Goal: Task Accomplishment & Management: Manage account settings

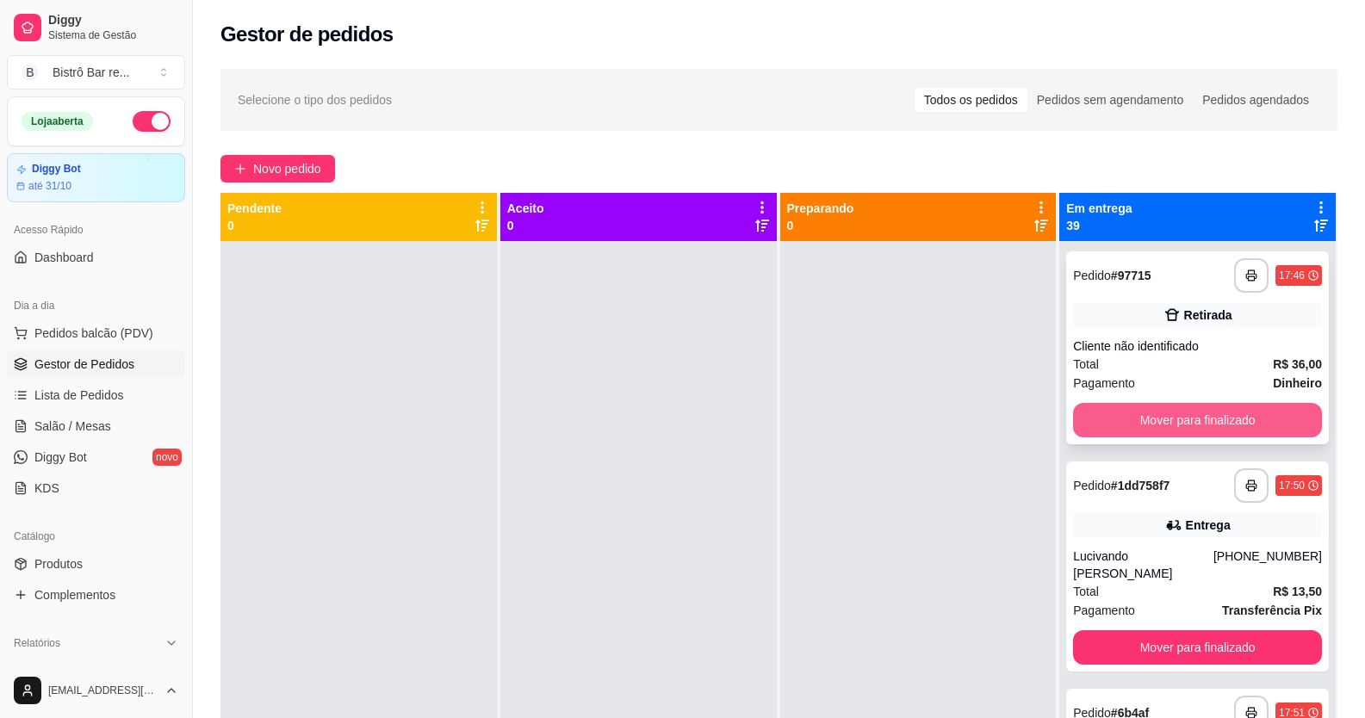
scroll to position [177, 0]
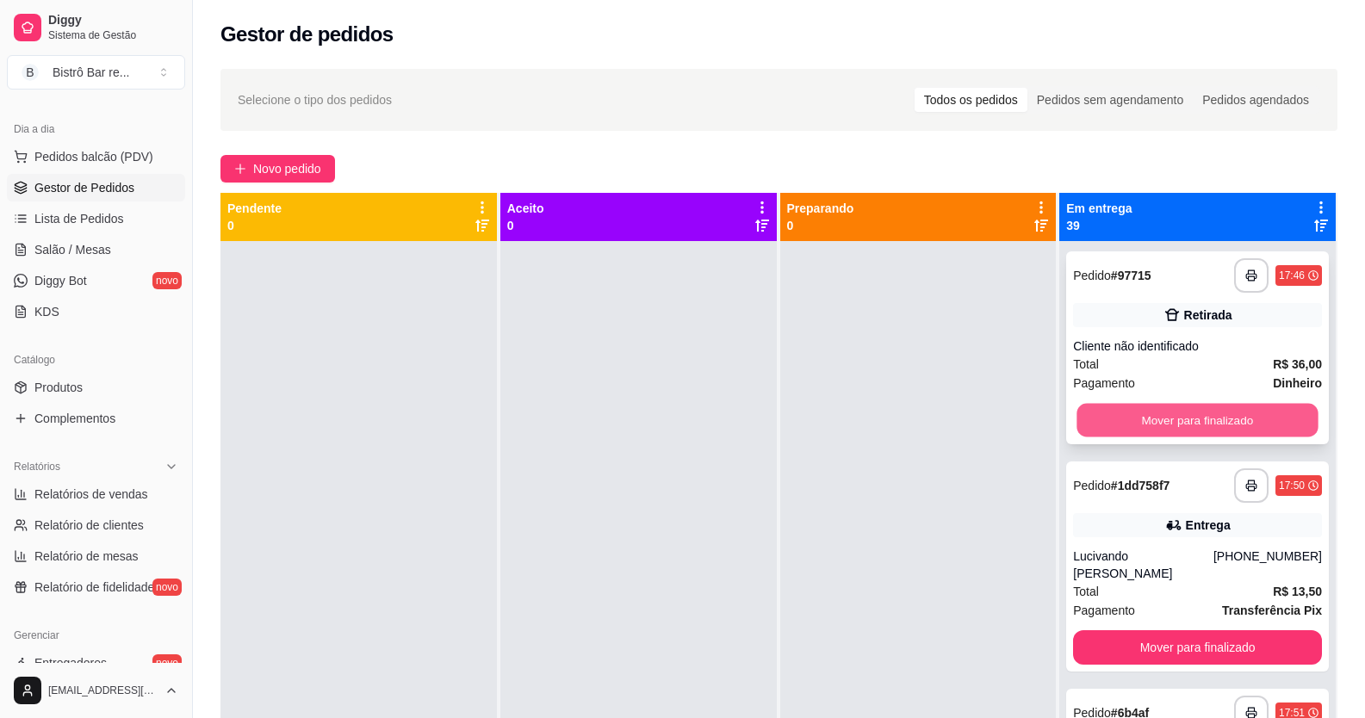
click at [1219, 422] on button "Mover para finalizado" at bounding box center [1198, 421] width 241 height 34
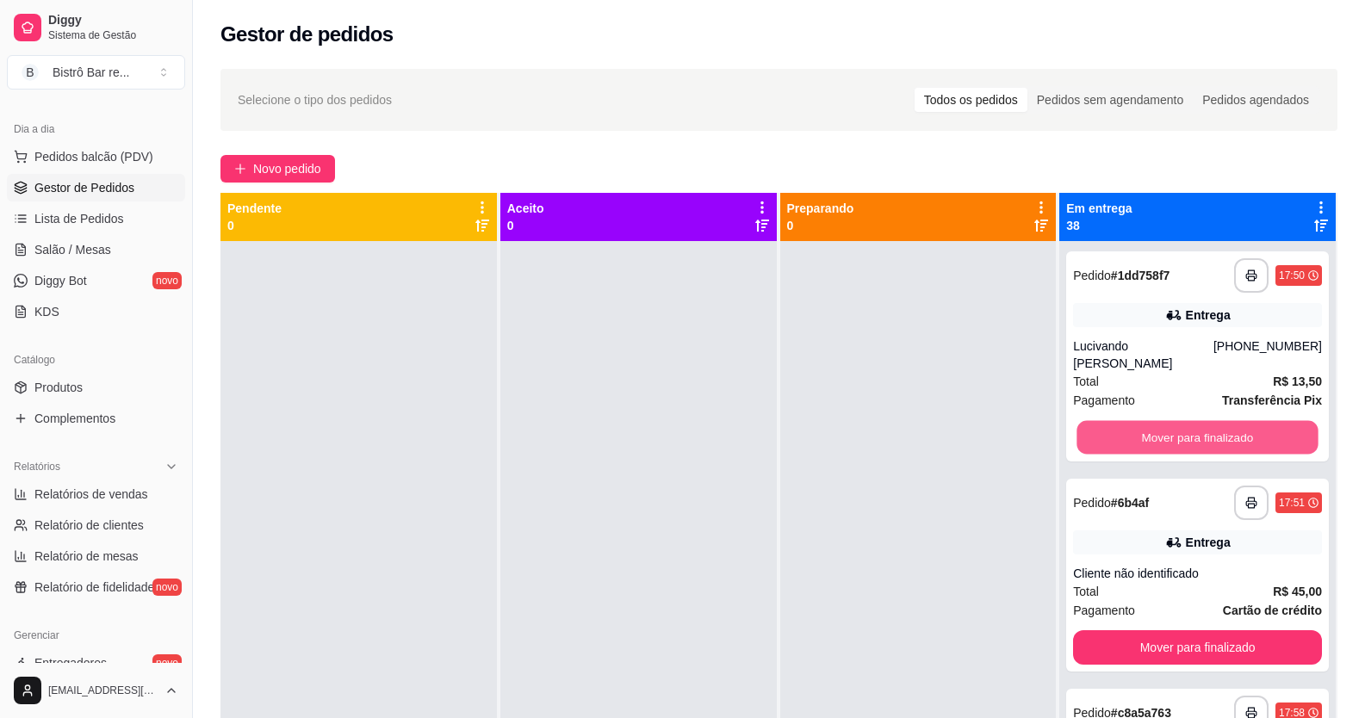
click at [1218, 421] on button "Mover para finalizado" at bounding box center [1198, 438] width 241 height 34
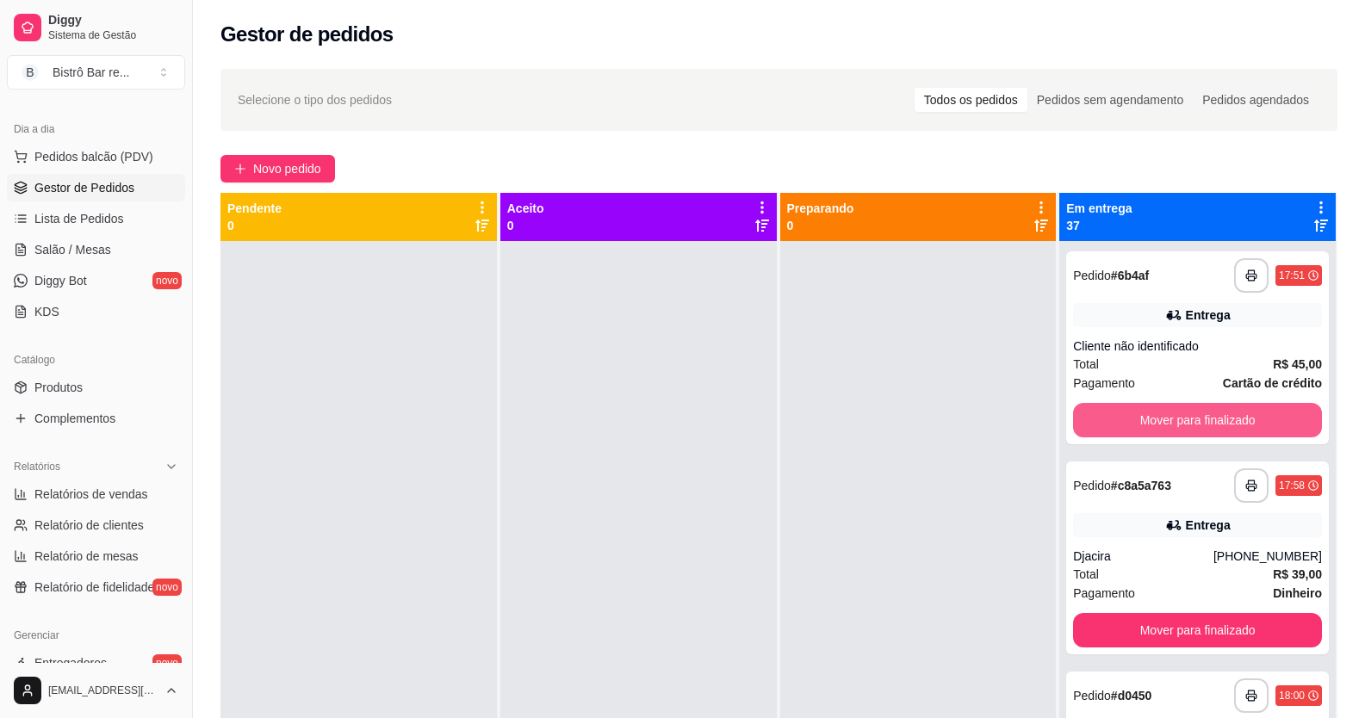
click at [1218, 420] on button "Mover para finalizado" at bounding box center [1197, 420] width 249 height 34
click at [1218, 420] on button "Mover para finalizado" at bounding box center [1198, 421] width 241 height 34
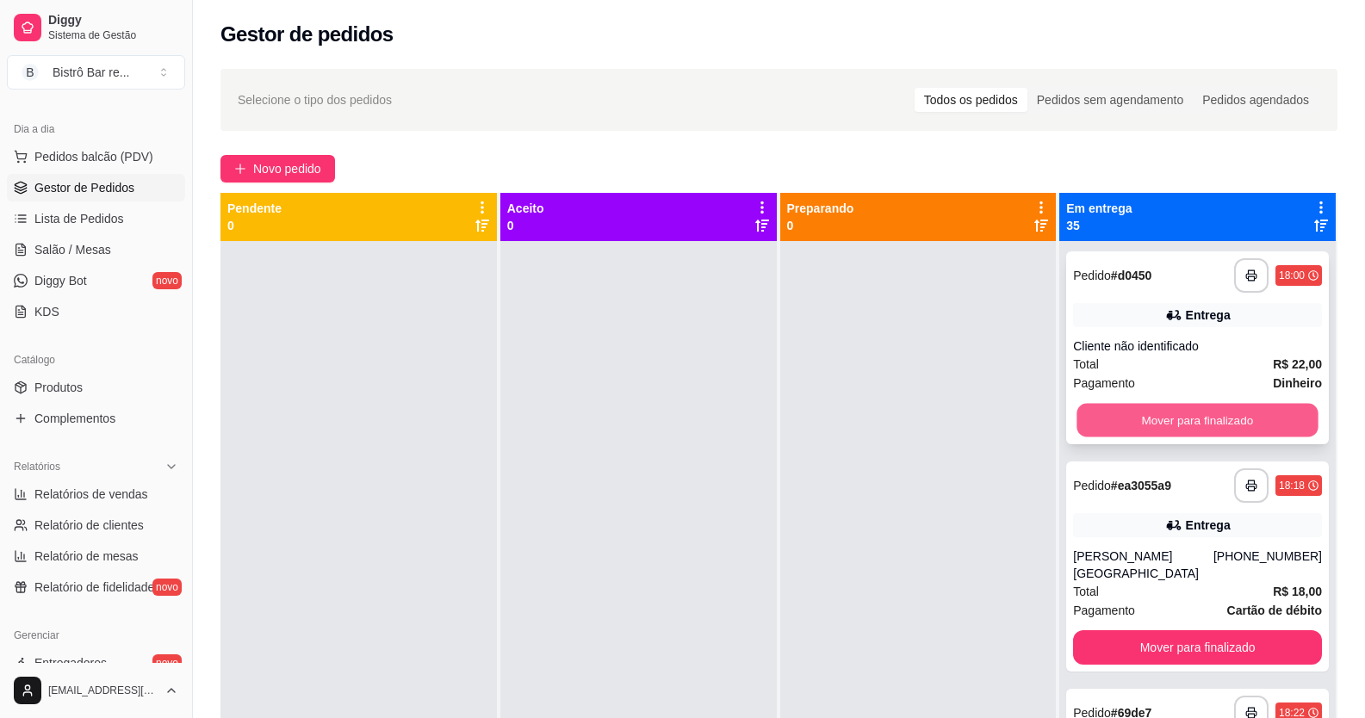
click at [1249, 425] on button "Mover para finalizado" at bounding box center [1198, 421] width 241 height 34
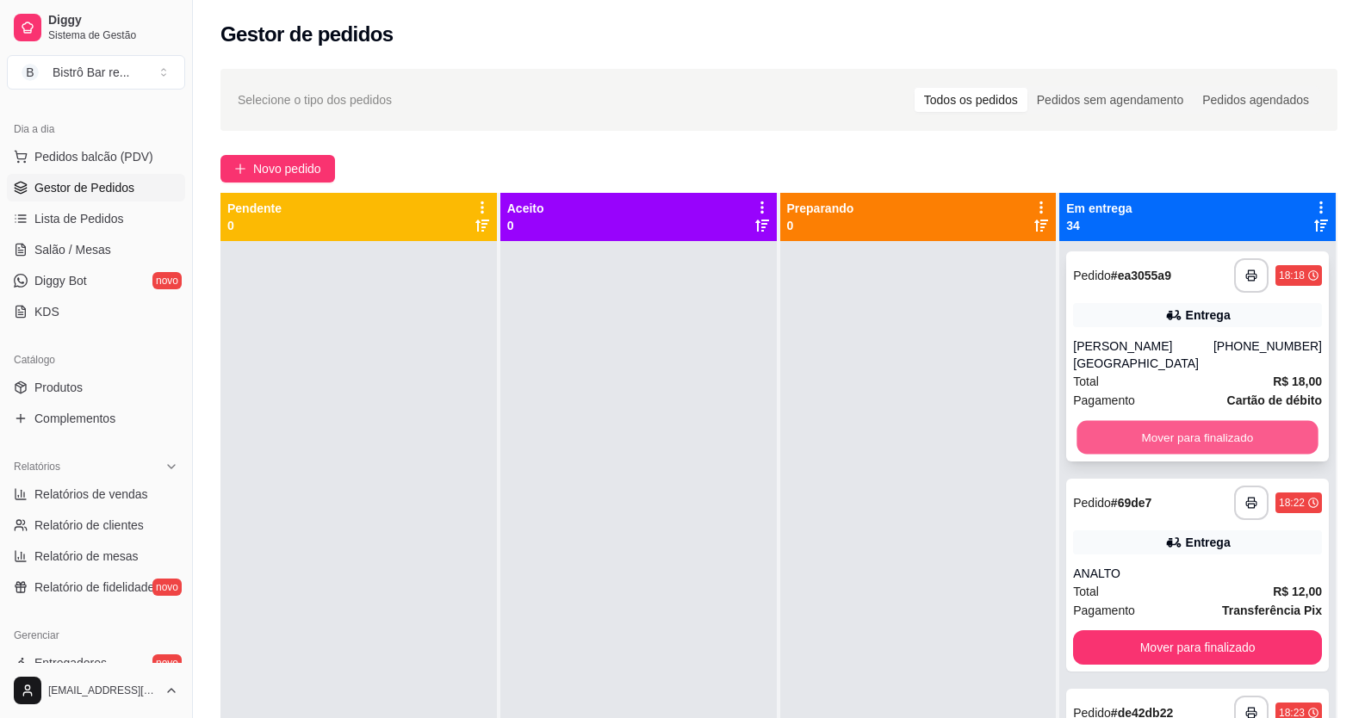
click at [1242, 421] on button "Mover para finalizado" at bounding box center [1198, 438] width 241 height 34
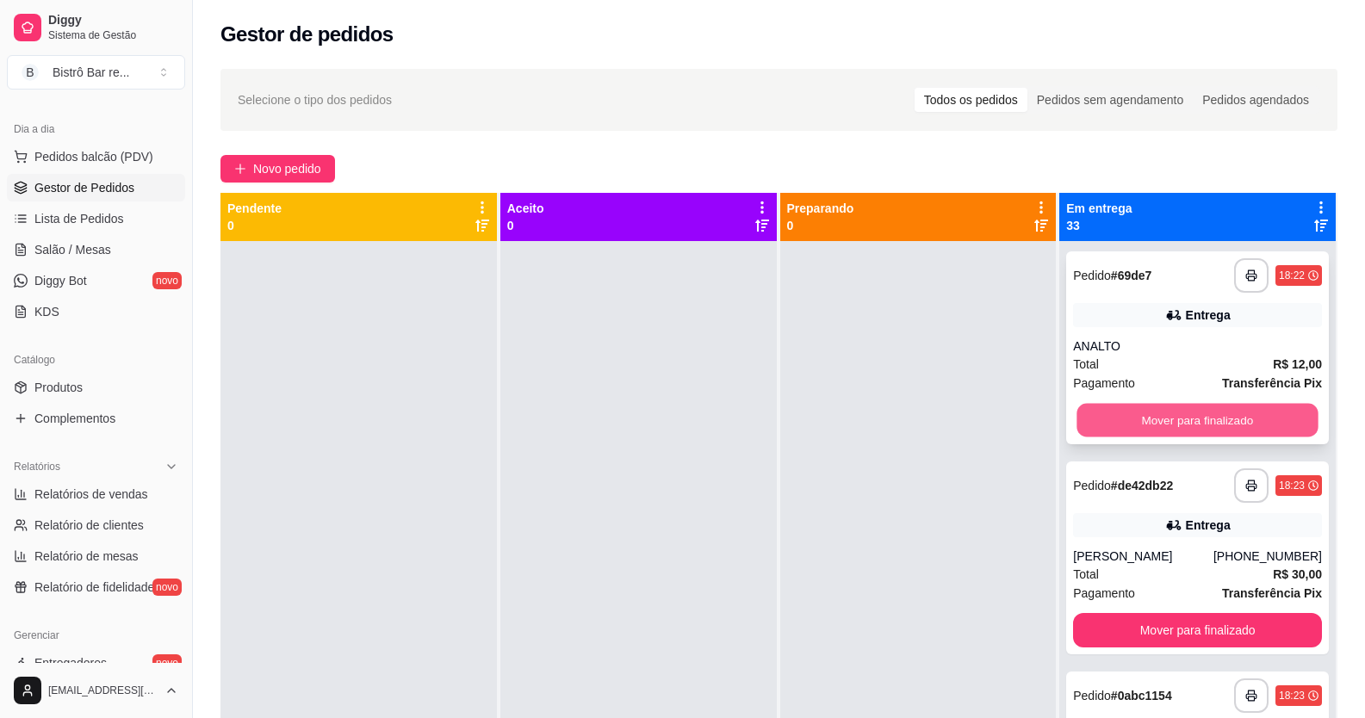
click at [1239, 413] on button "Mover para finalizado" at bounding box center [1198, 421] width 241 height 34
click at [1239, 414] on button "Mover para finalizado" at bounding box center [1198, 421] width 241 height 34
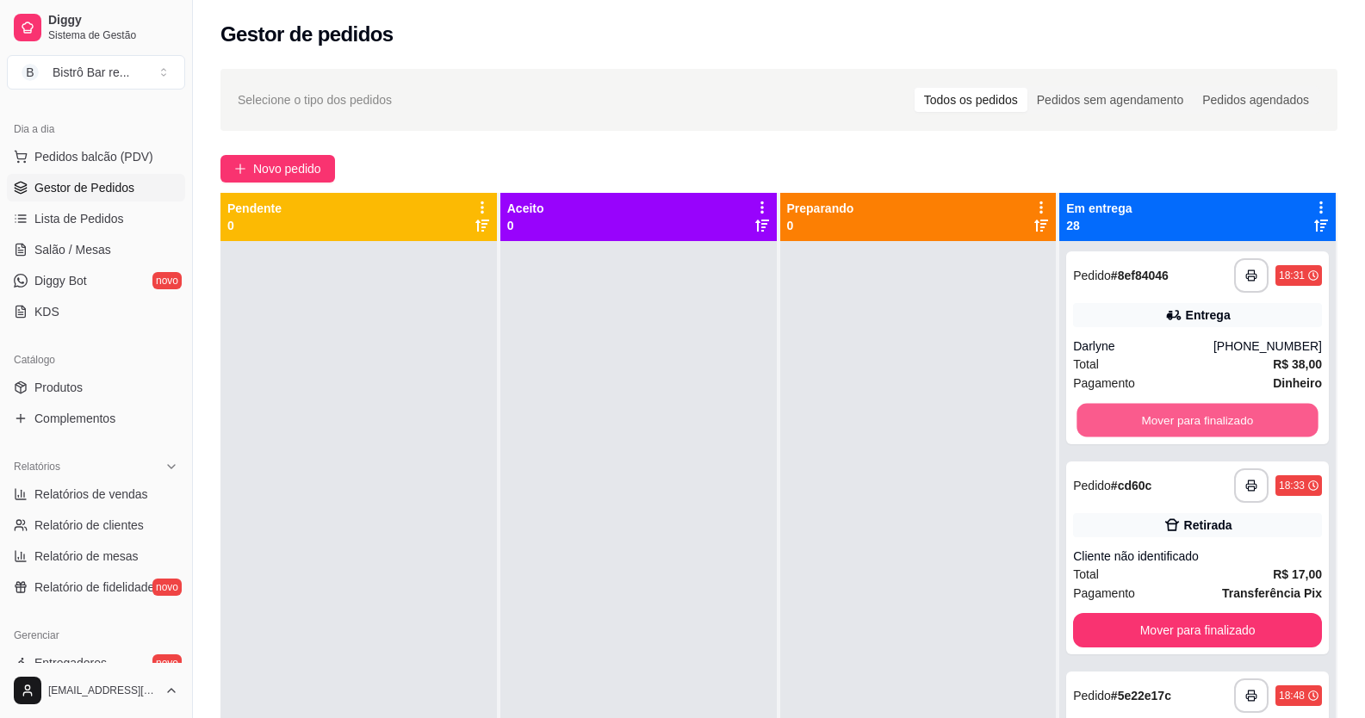
click at [1239, 414] on button "Mover para finalizado" at bounding box center [1198, 421] width 241 height 34
click at [1239, 414] on button "Mover para finalizado" at bounding box center [1197, 420] width 249 height 34
click at [1239, 414] on button "Mover para finalizado" at bounding box center [1198, 421] width 241 height 34
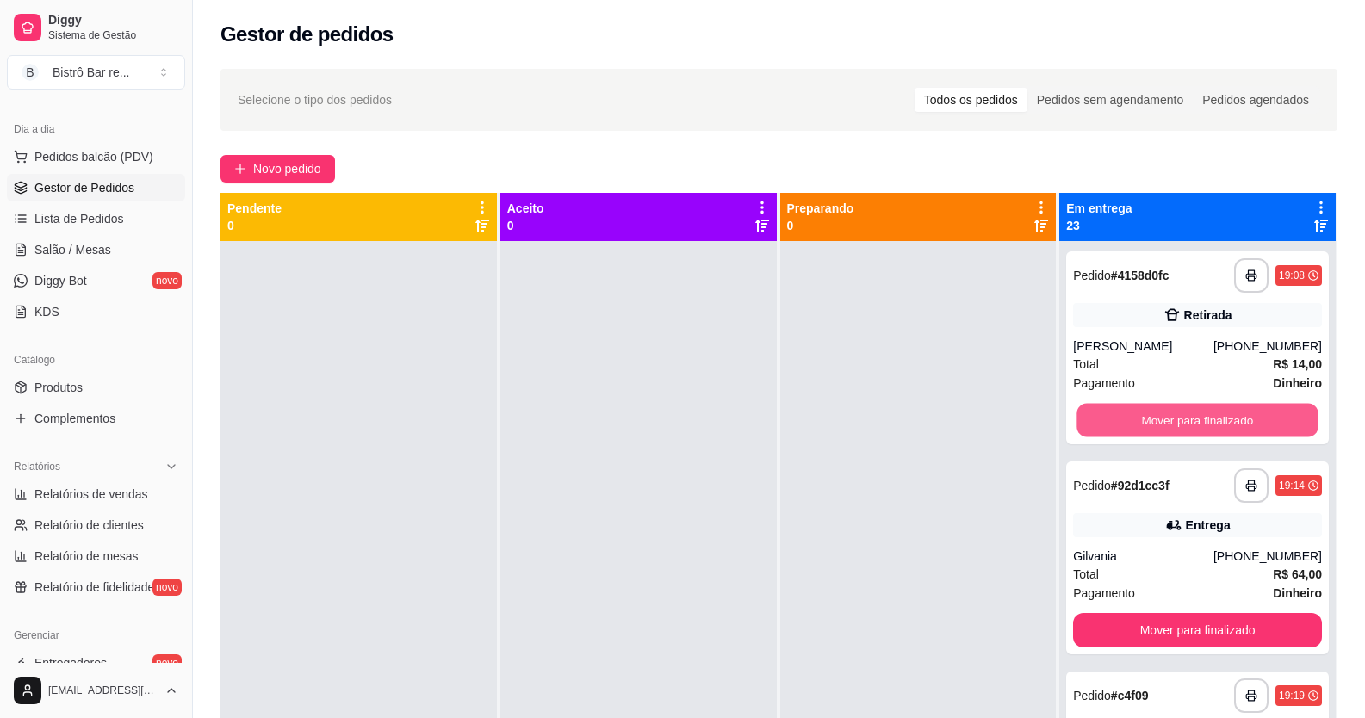
click at [1239, 414] on button "Mover para finalizado" at bounding box center [1198, 421] width 241 height 34
click at [1239, 417] on button "Mover para finalizado" at bounding box center [1198, 421] width 241 height 34
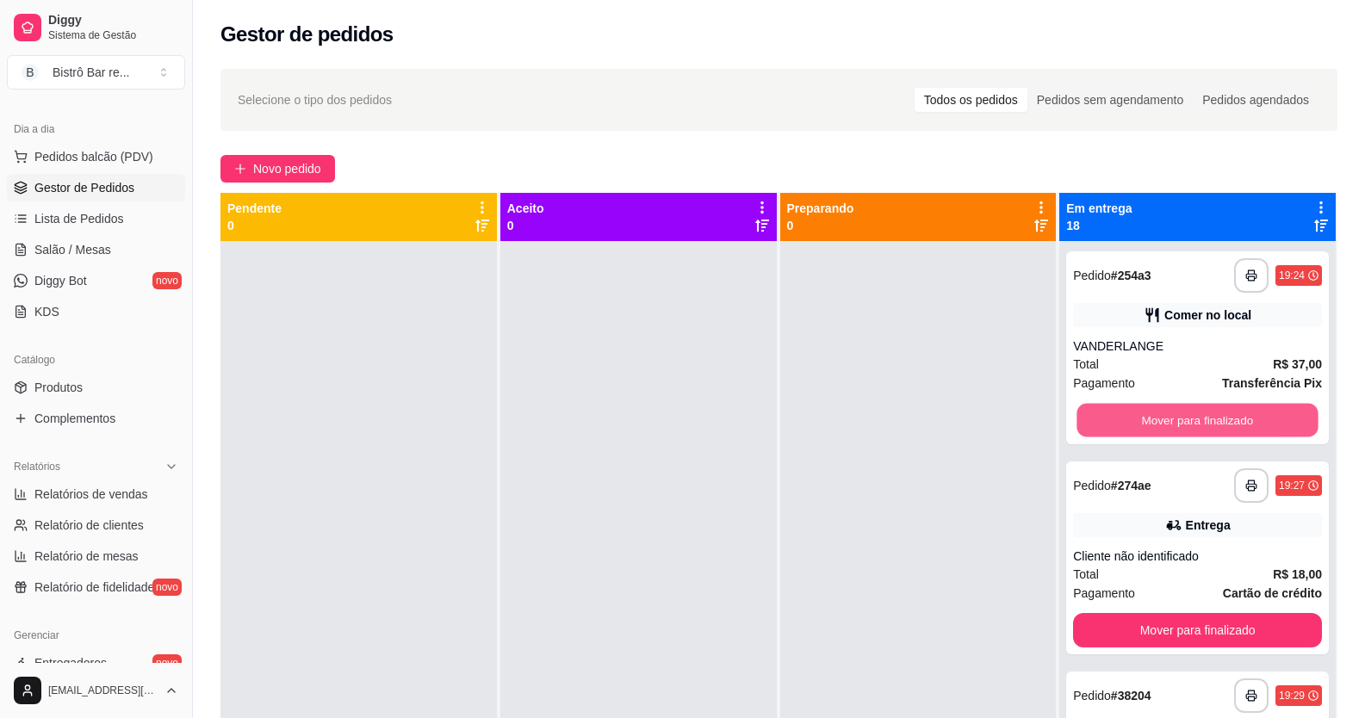
click at [1239, 417] on button "Mover para finalizado" at bounding box center [1198, 421] width 241 height 34
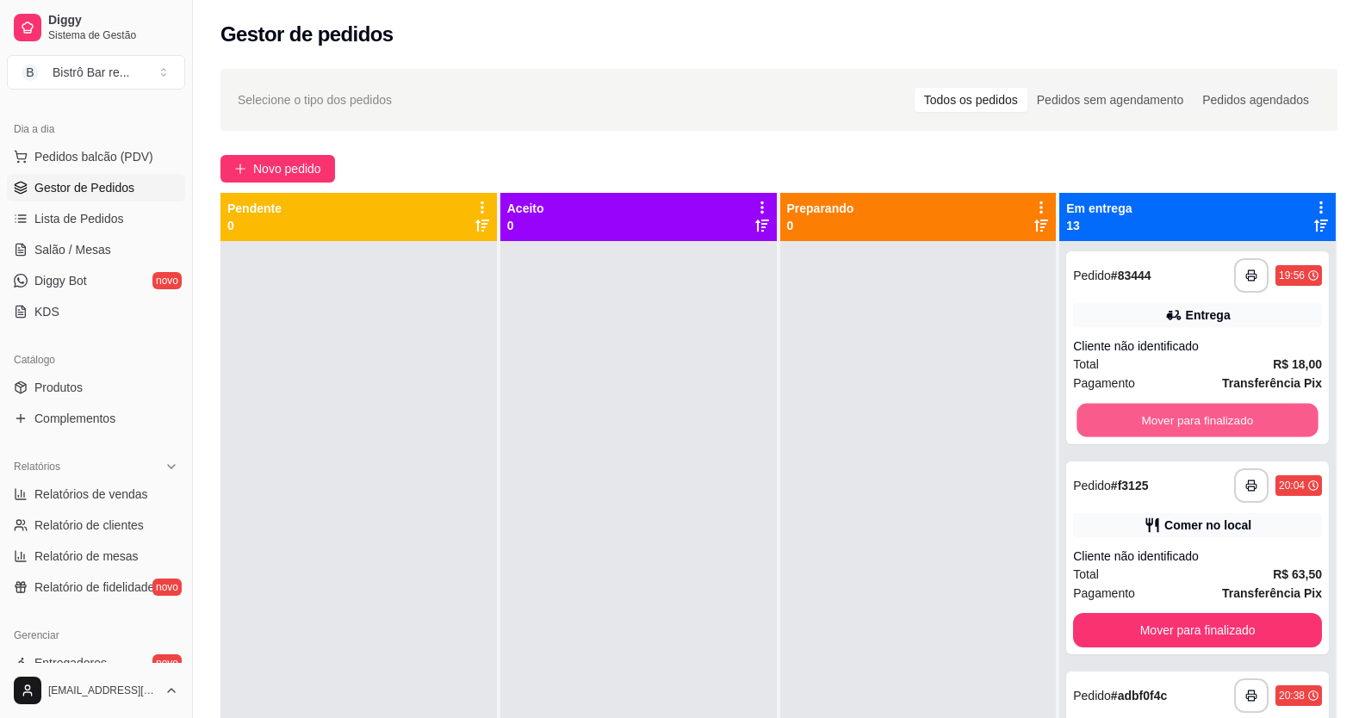
click at [1239, 417] on button "Mover para finalizado" at bounding box center [1198, 421] width 241 height 34
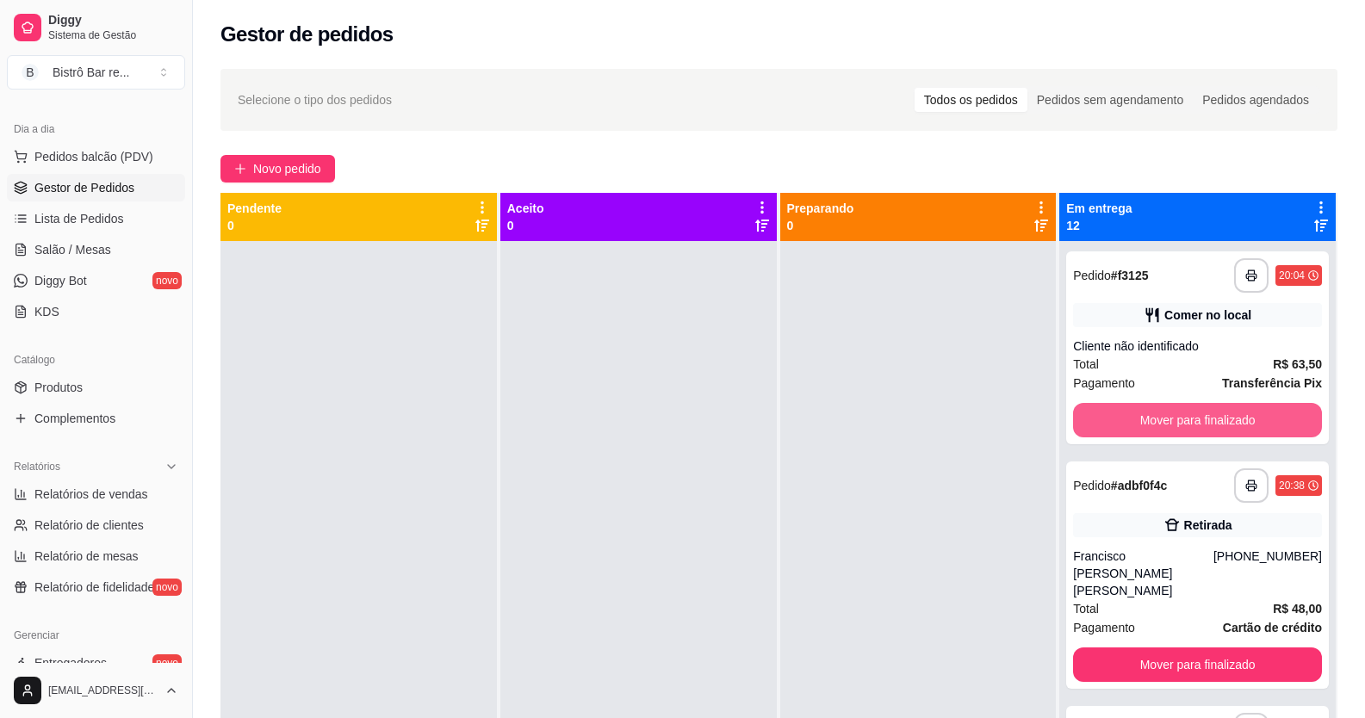
click at [1239, 417] on button "Mover para finalizado" at bounding box center [1197, 420] width 249 height 34
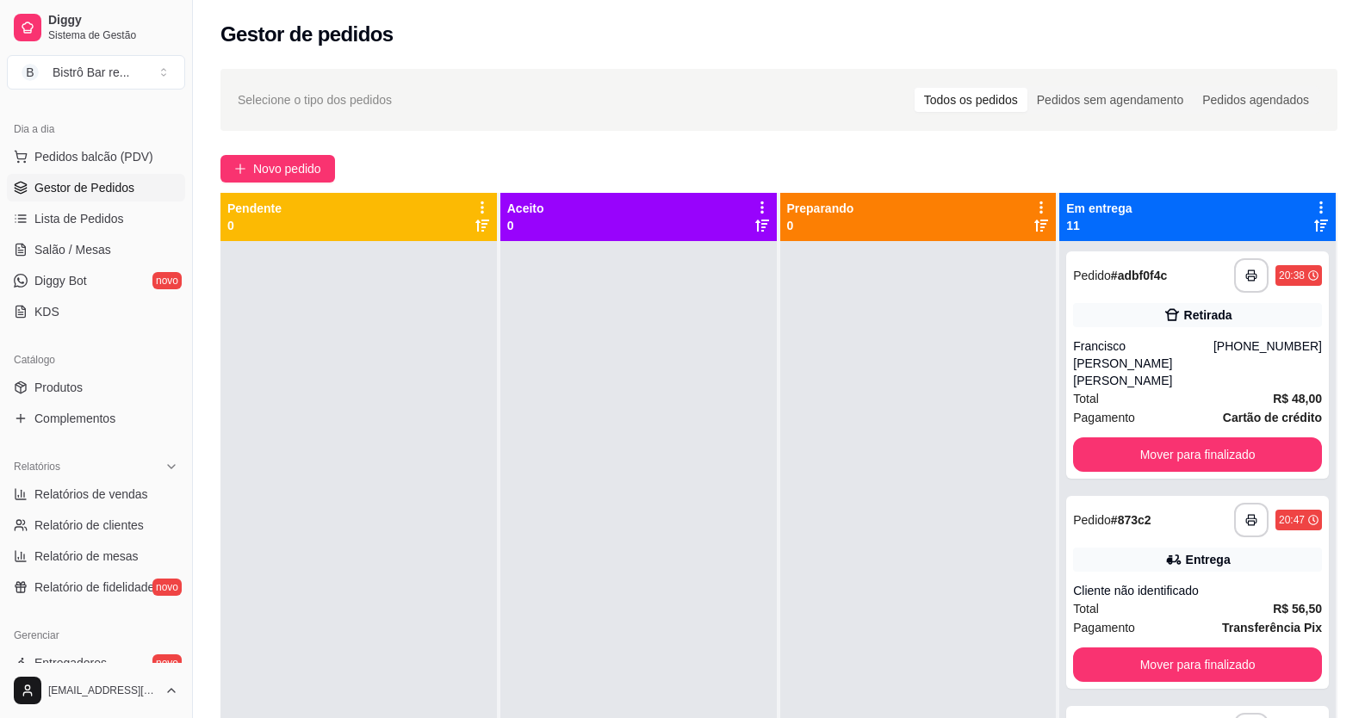
click at [1239, 417] on div "**********" at bounding box center [1198, 365] width 263 height 227
click at [1171, 438] on button "Mover para finalizado" at bounding box center [1198, 455] width 241 height 34
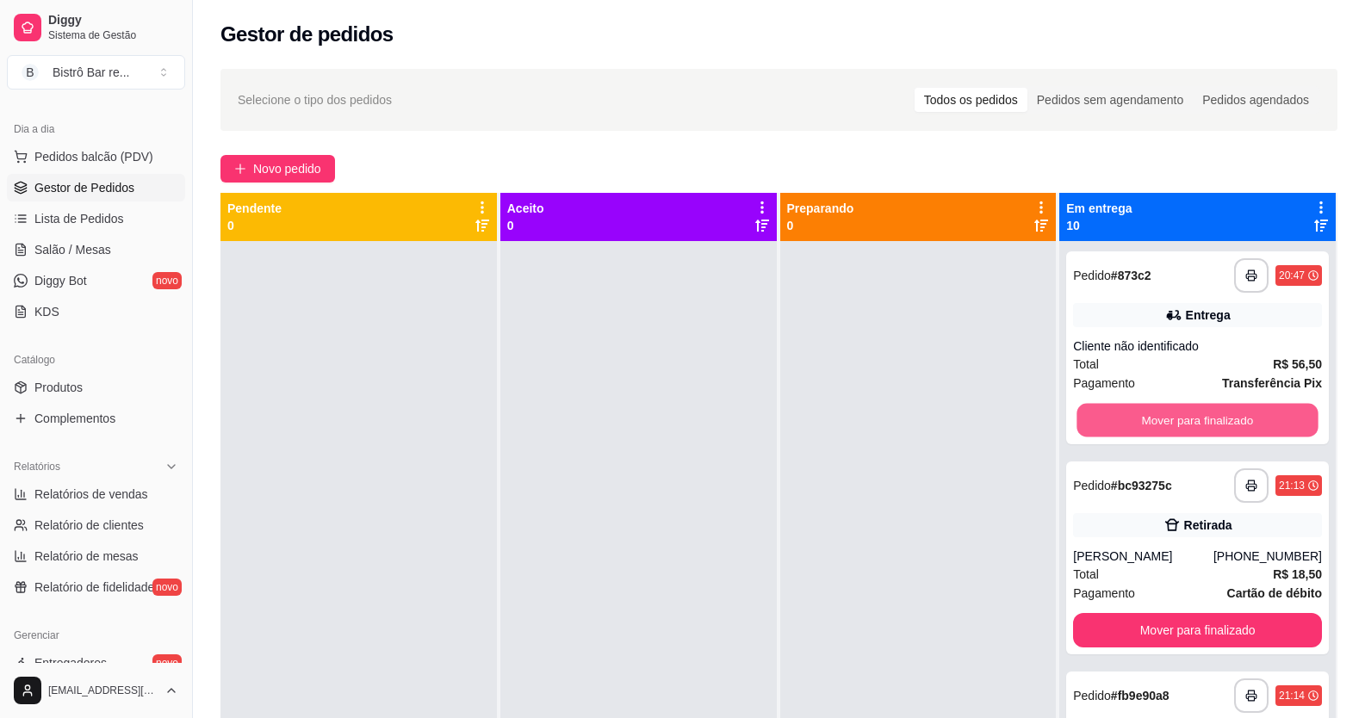
click at [1171, 434] on button "Mover para finalizado" at bounding box center [1198, 421] width 241 height 34
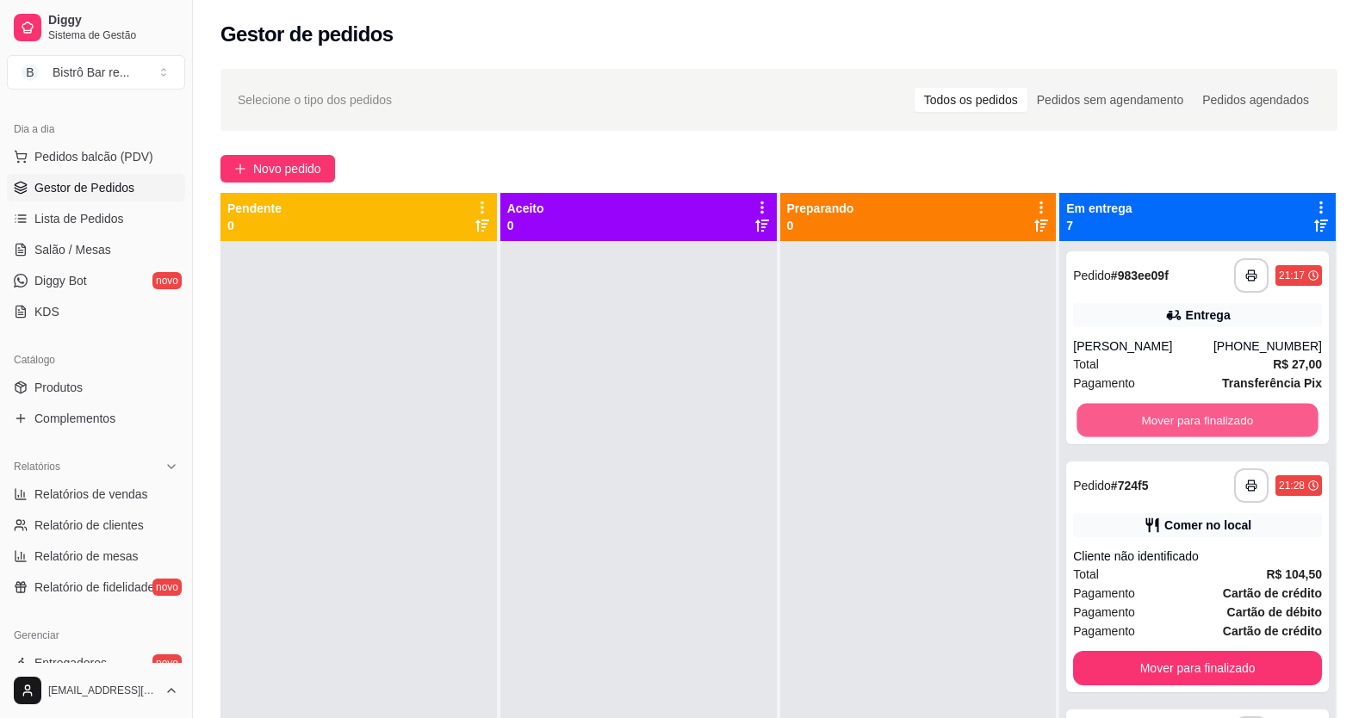
click at [1171, 434] on button "Mover para finalizado" at bounding box center [1198, 421] width 241 height 34
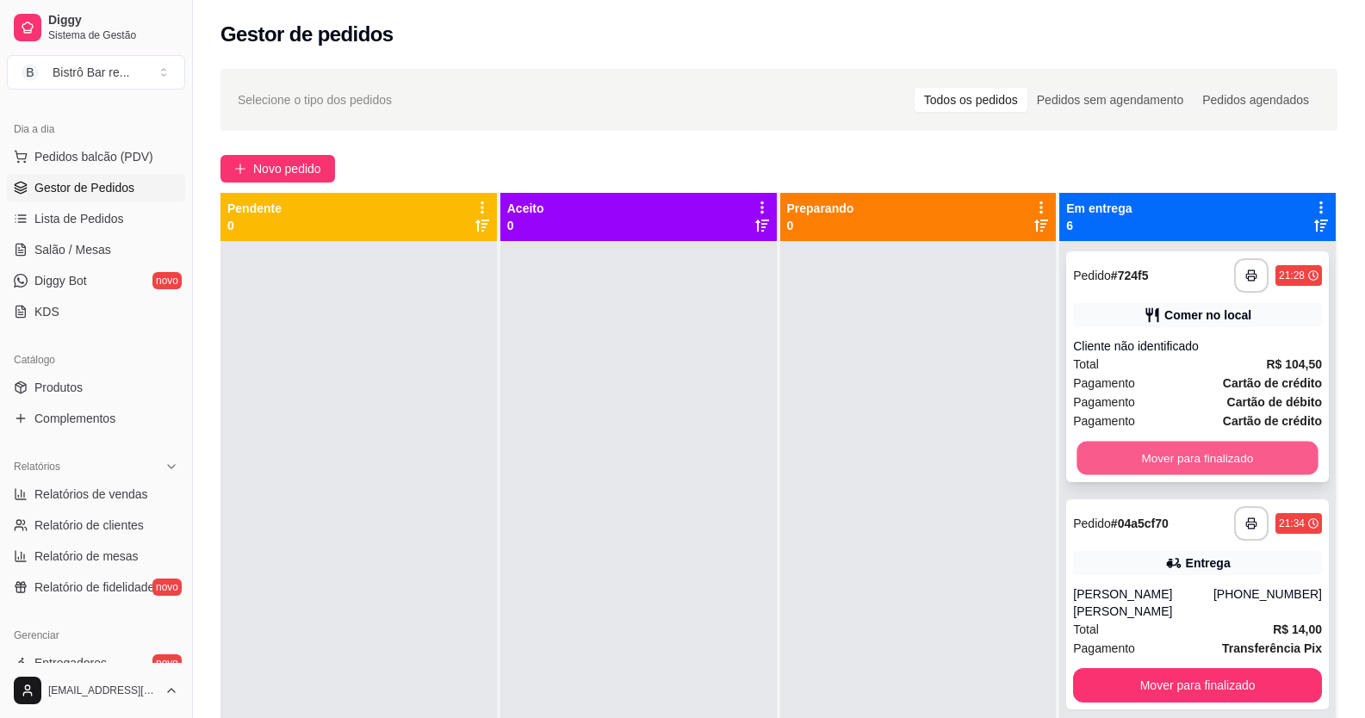
click at [1177, 451] on button "Mover para finalizado" at bounding box center [1198, 459] width 241 height 34
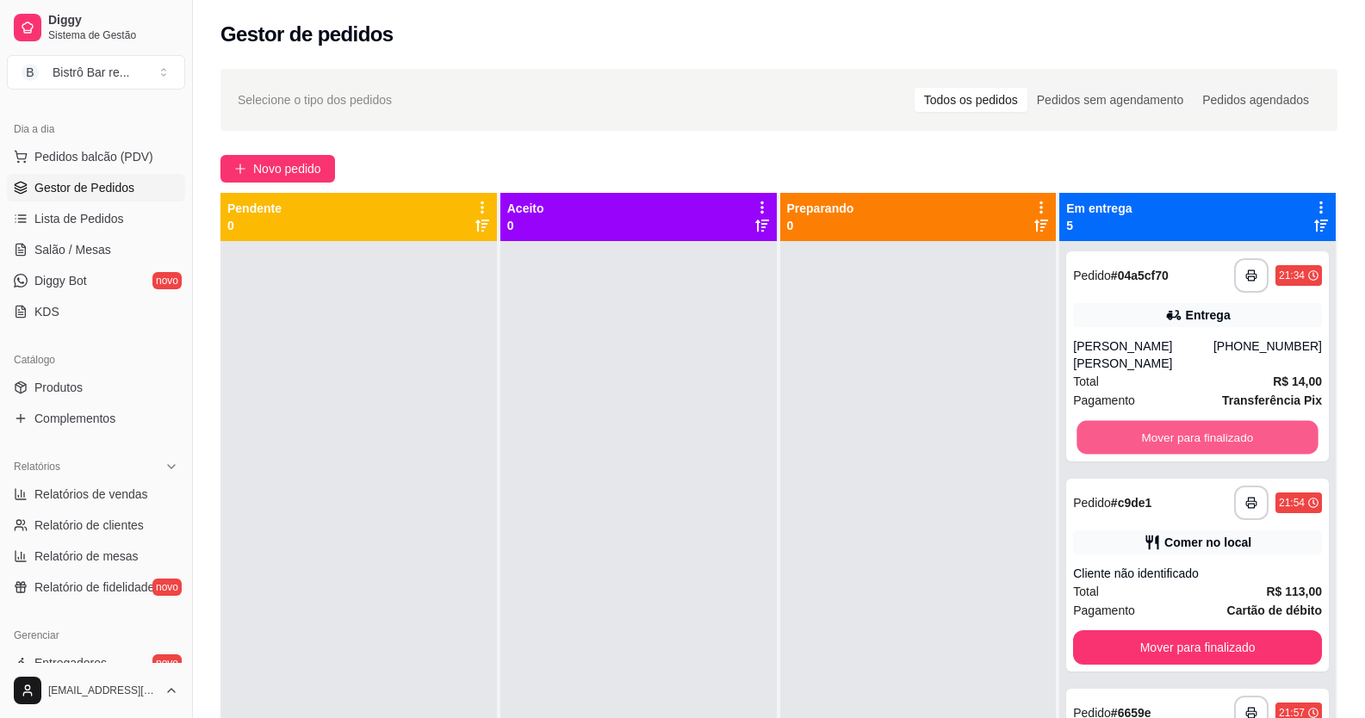
click at [1177, 451] on button "Mover para finalizado" at bounding box center [1198, 438] width 241 height 34
click at [1177, 451] on div "Mover para finalizado" at bounding box center [1197, 437] width 249 height 34
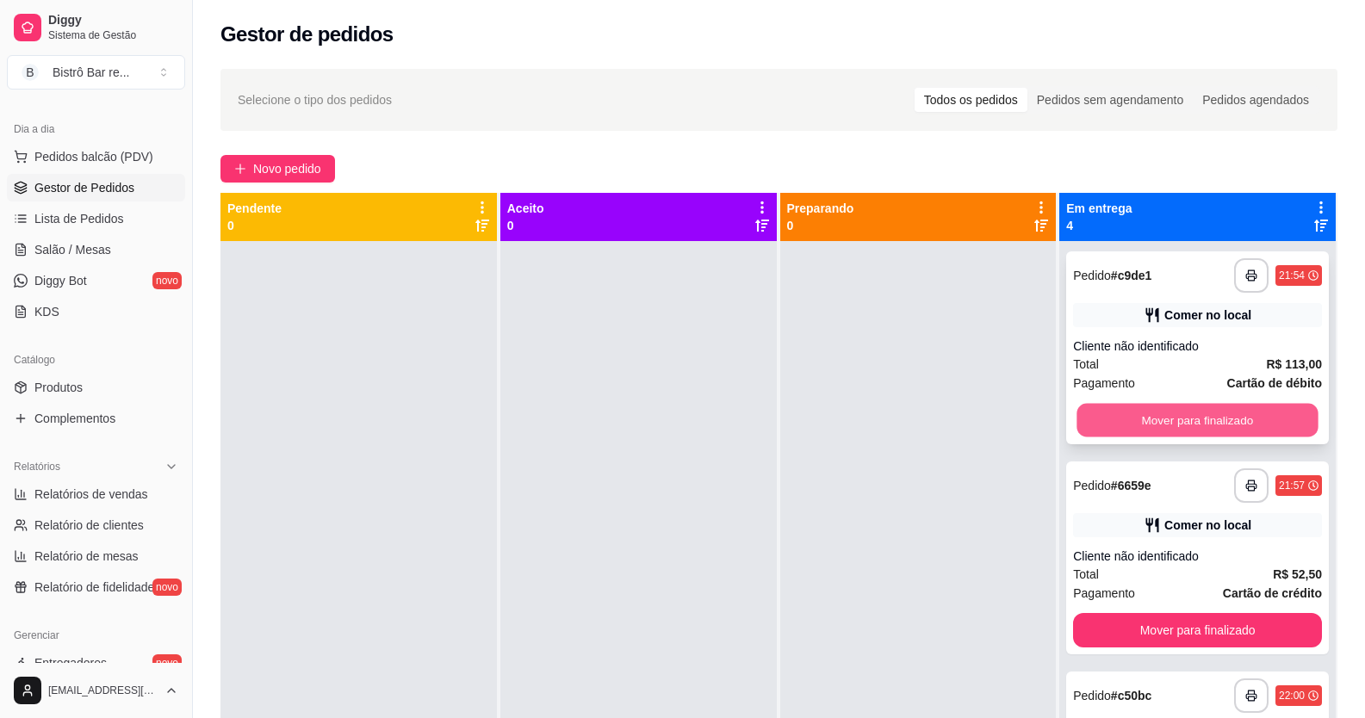
click at [1195, 414] on button "Mover para finalizado" at bounding box center [1198, 421] width 241 height 34
click at [1195, 420] on button "Mover para finalizado" at bounding box center [1198, 421] width 241 height 34
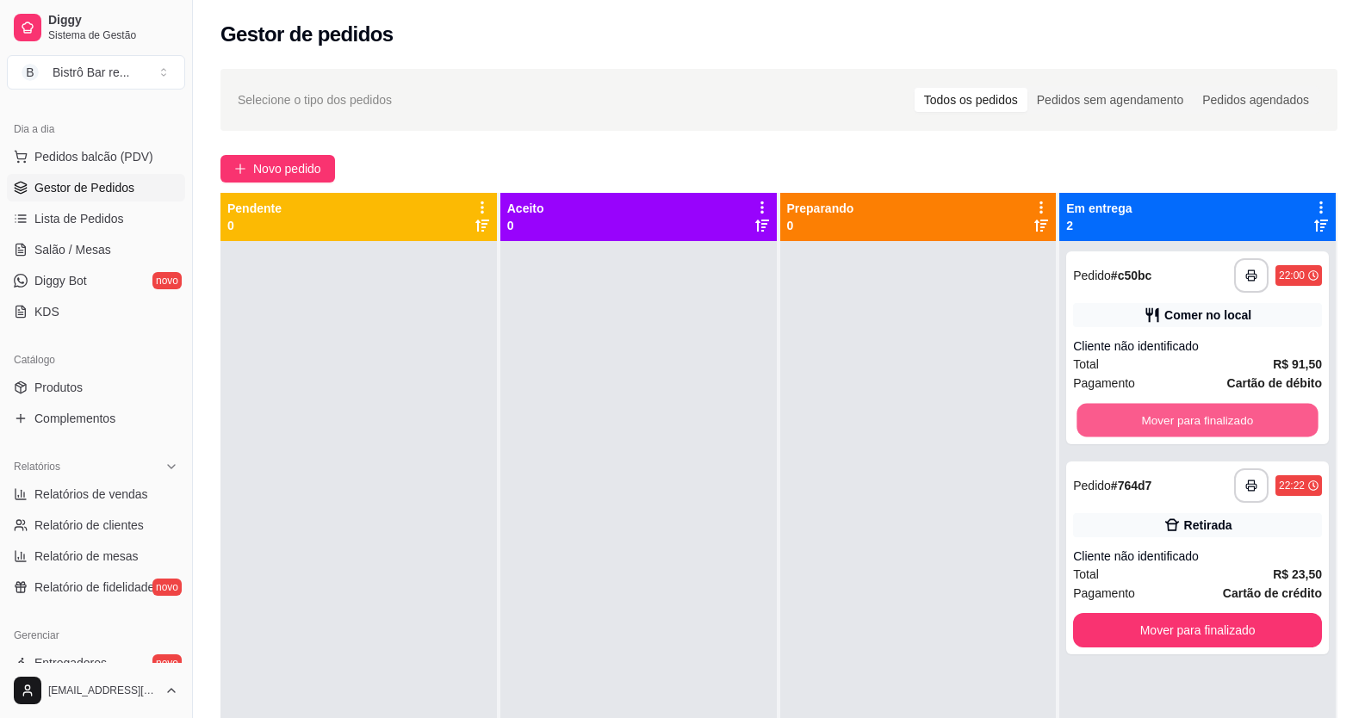
click at [1195, 417] on button "Mover para finalizado" at bounding box center [1198, 421] width 241 height 34
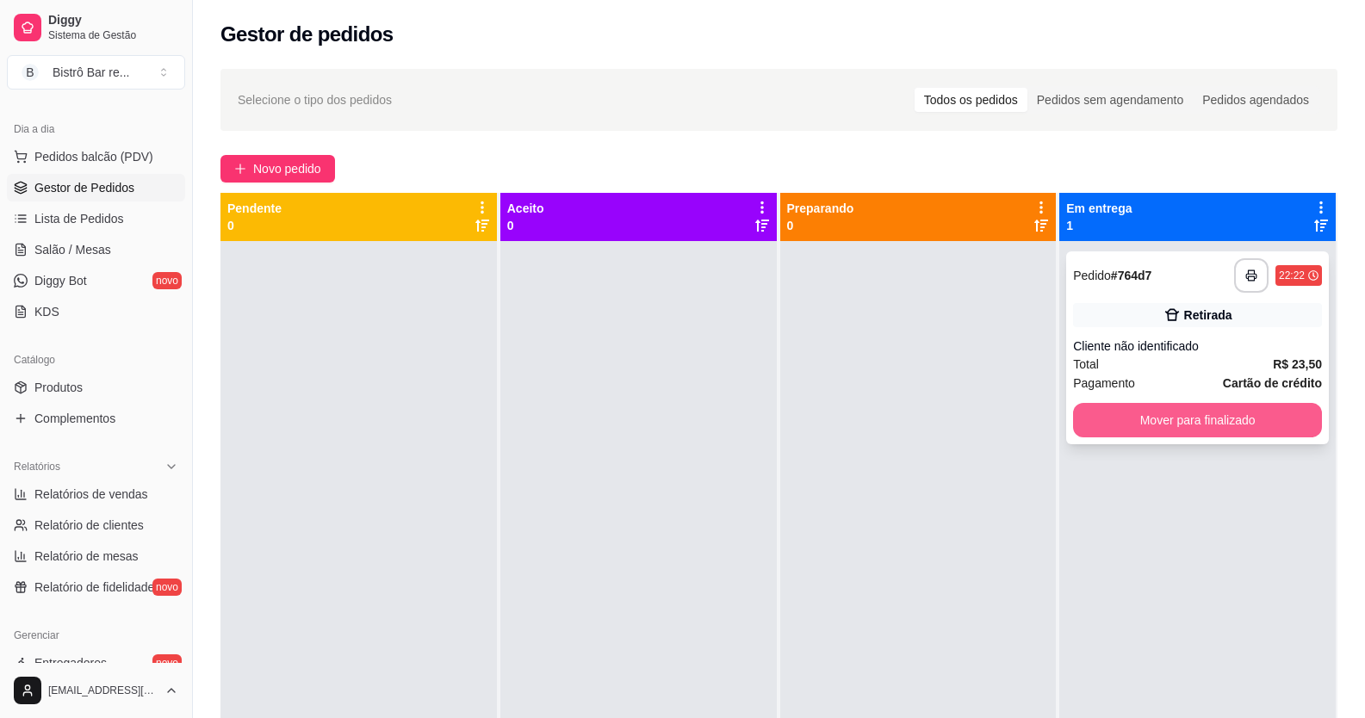
click at [1191, 417] on button "Mover para finalizado" at bounding box center [1197, 420] width 249 height 34
